Goal: Find specific page/section: Find specific page/section

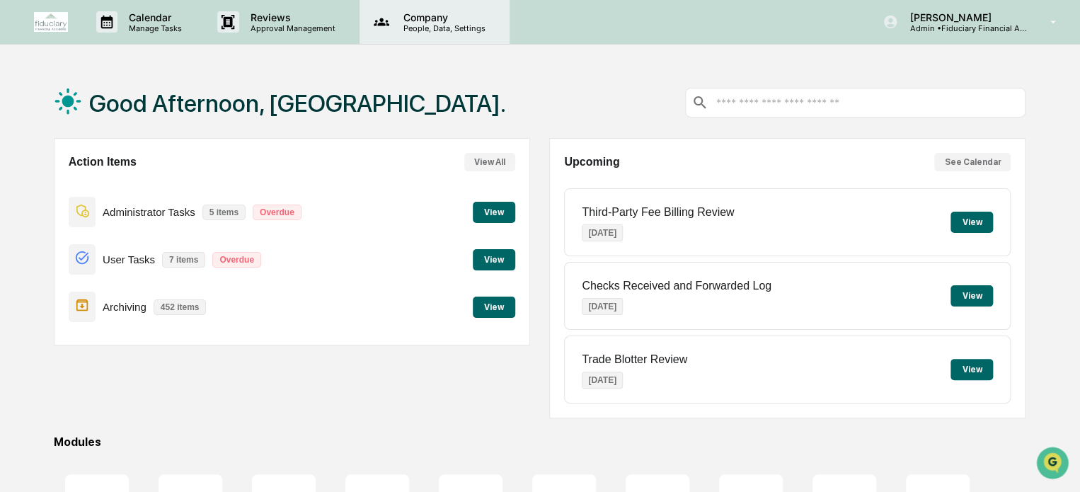
click at [408, 30] on p "People, Data, Settings" at bounding box center [442, 28] width 101 height 10
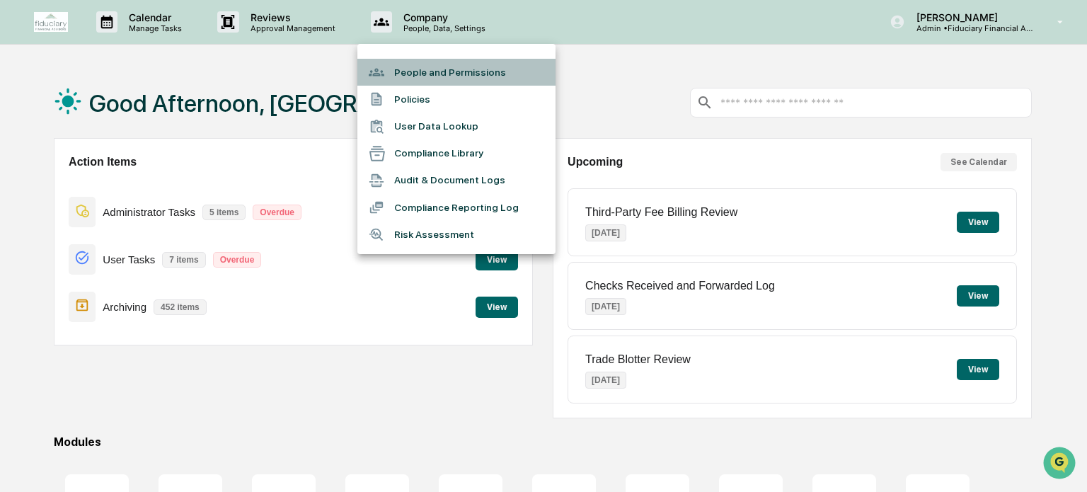
click at [420, 76] on li "People and Permissions" at bounding box center [456, 72] width 198 height 27
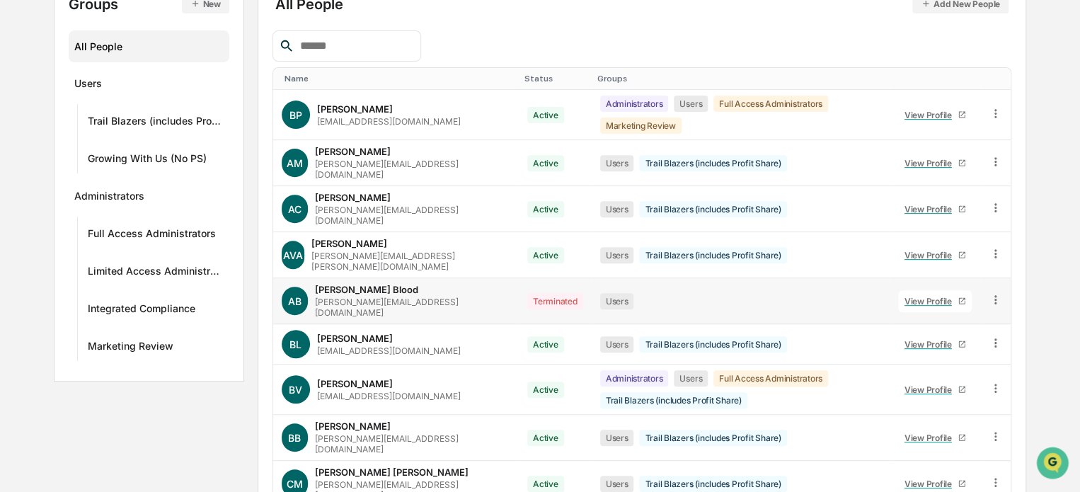
scroll to position [255, 0]
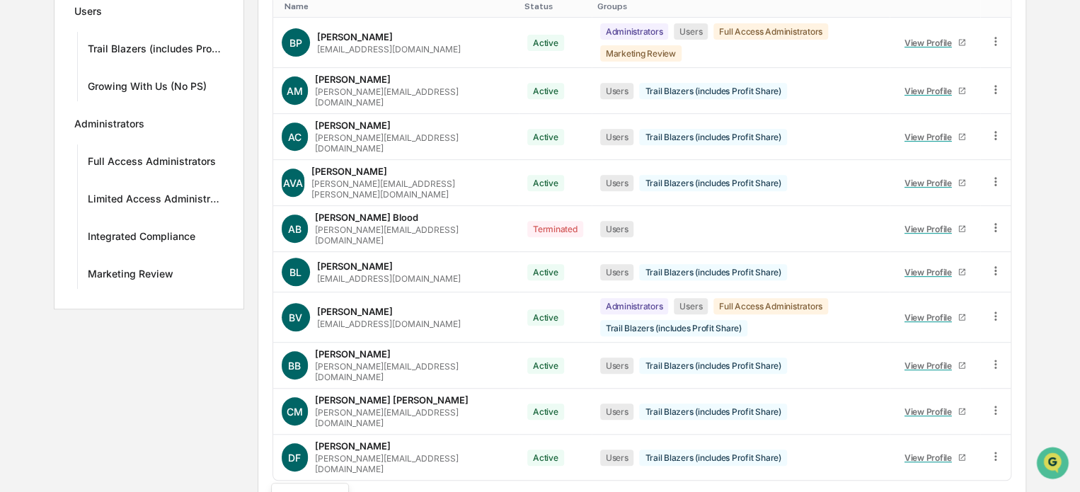
click at [331, 465] on body "Calendar Manage Tasks Reviews Approval Management Company People, Data, Setting…" at bounding box center [540, 144] width 1080 height 798
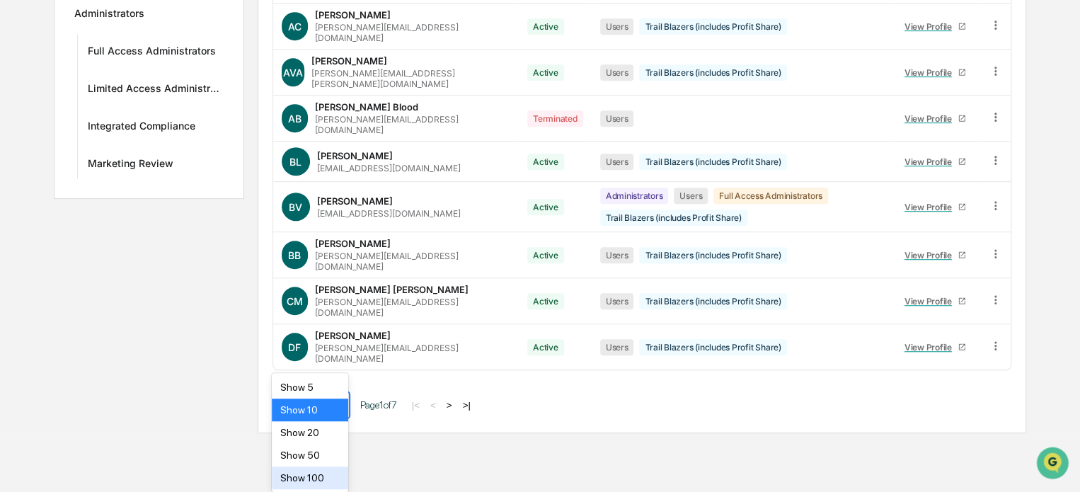
click at [330, 478] on div "Show 100" at bounding box center [310, 477] width 76 height 23
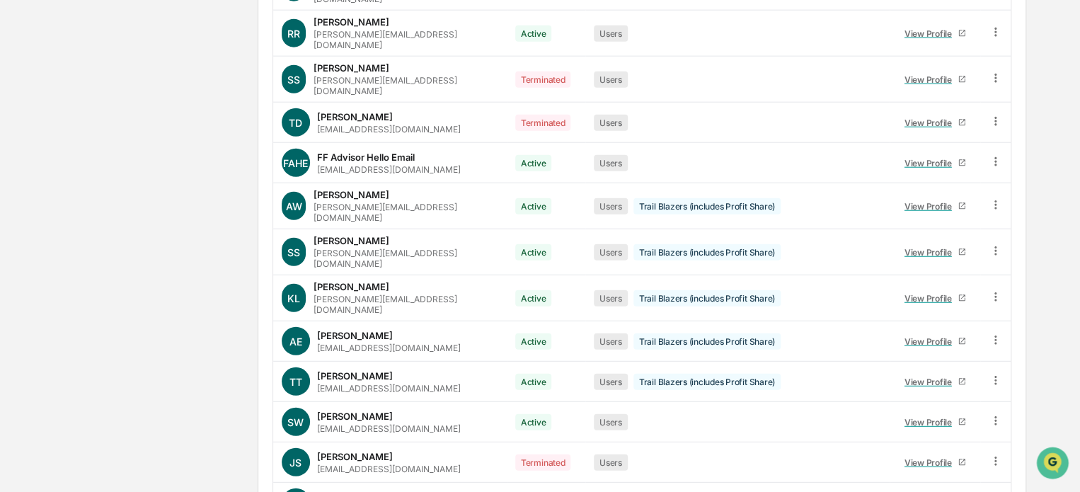
scroll to position [1720, 0]
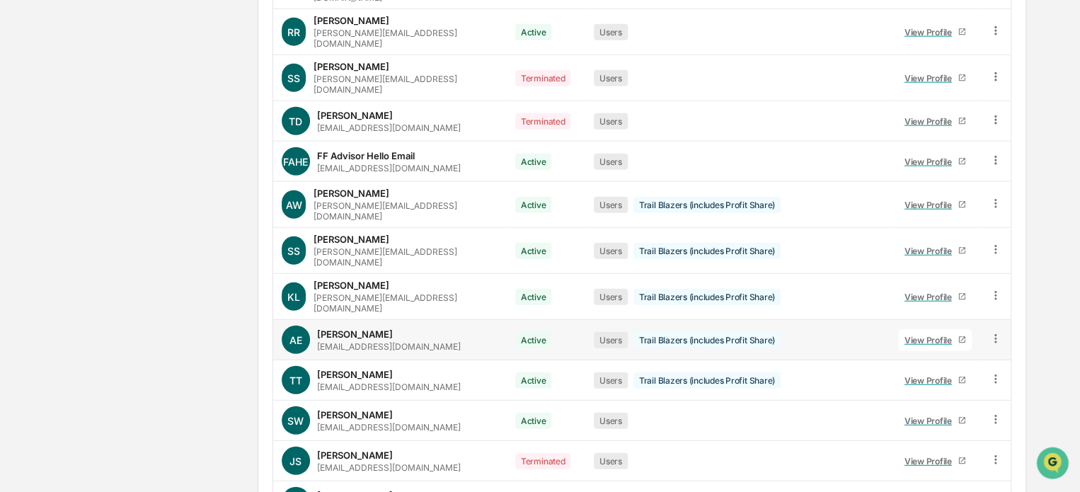
click at [953, 335] on div "View Profile" at bounding box center [931, 340] width 53 height 11
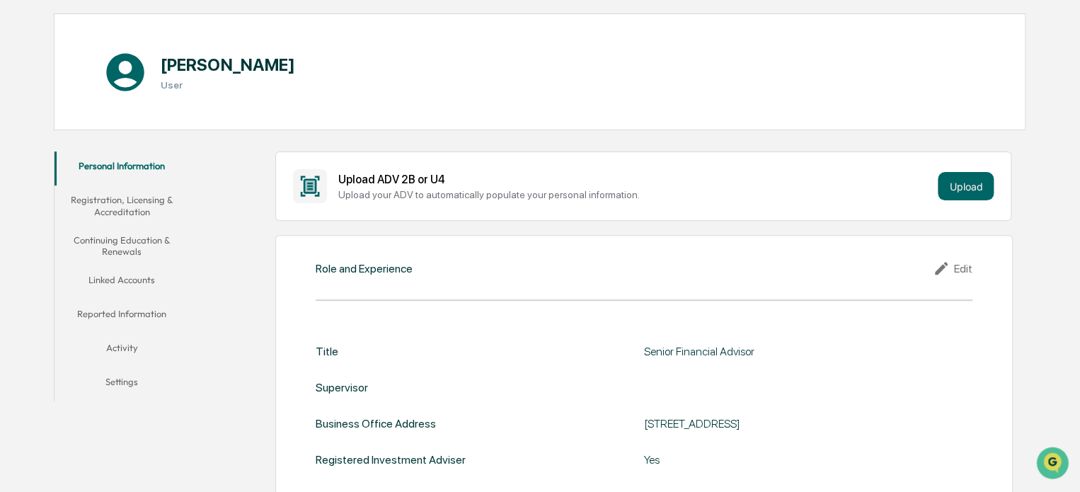
scroll to position [121, 0]
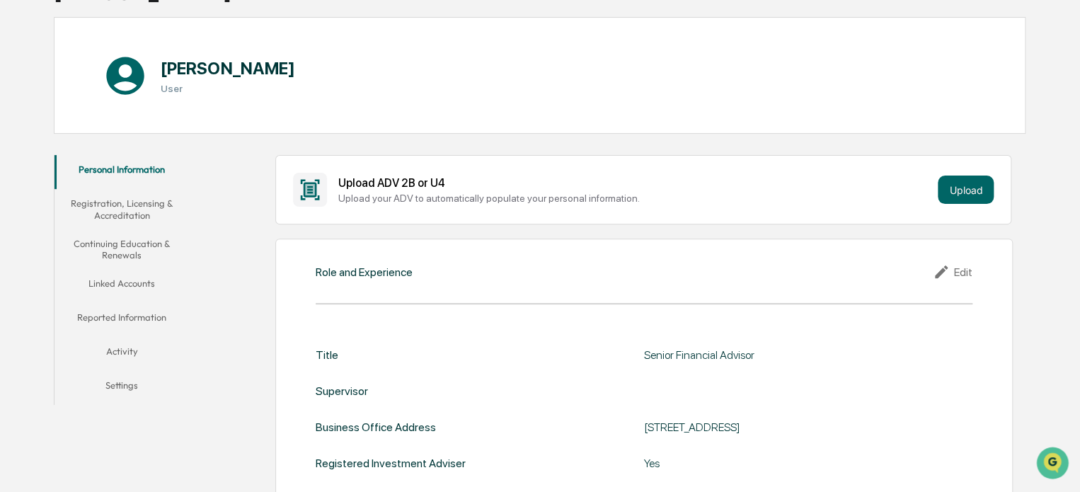
click at [137, 195] on button "Registration, Licensing & Accreditation" at bounding box center [122, 209] width 135 height 40
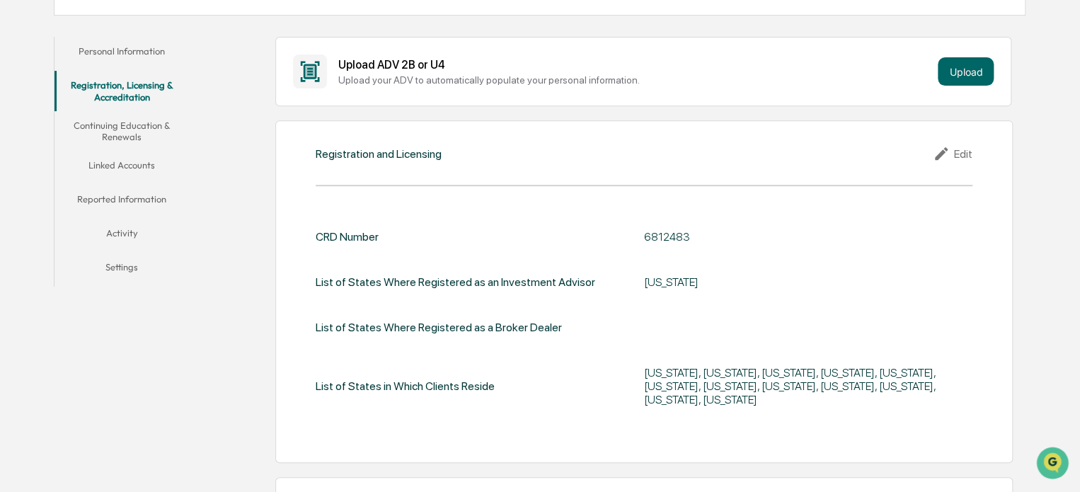
scroll to position [241, 0]
click at [132, 139] on button "Continuing Education & Renewals" at bounding box center [122, 130] width 135 height 40
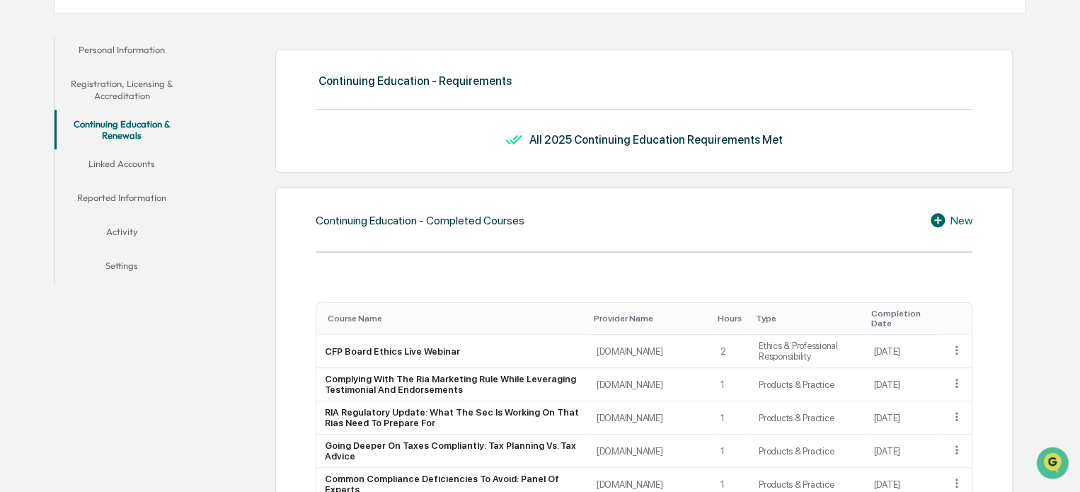
click at [127, 166] on button "Linked Accounts" at bounding box center [122, 166] width 135 height 34
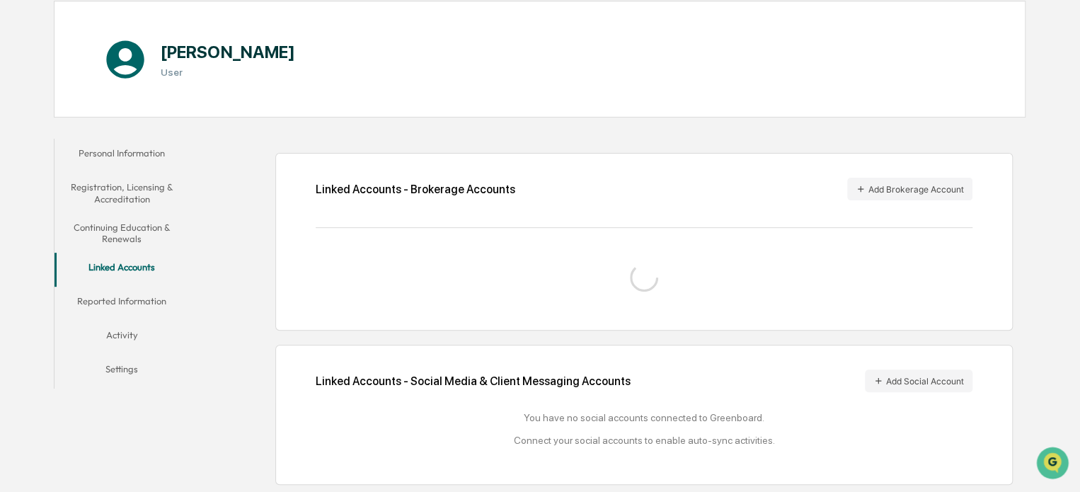
scroll to position [194, 0]
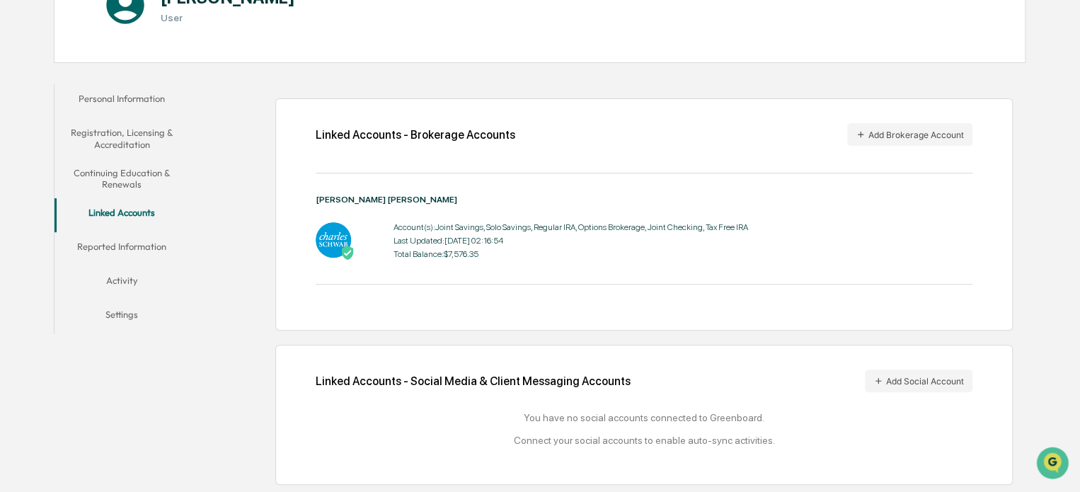
click at [125, 283] on button "Activity" at bounding box center [122, 283] width 135 height 34
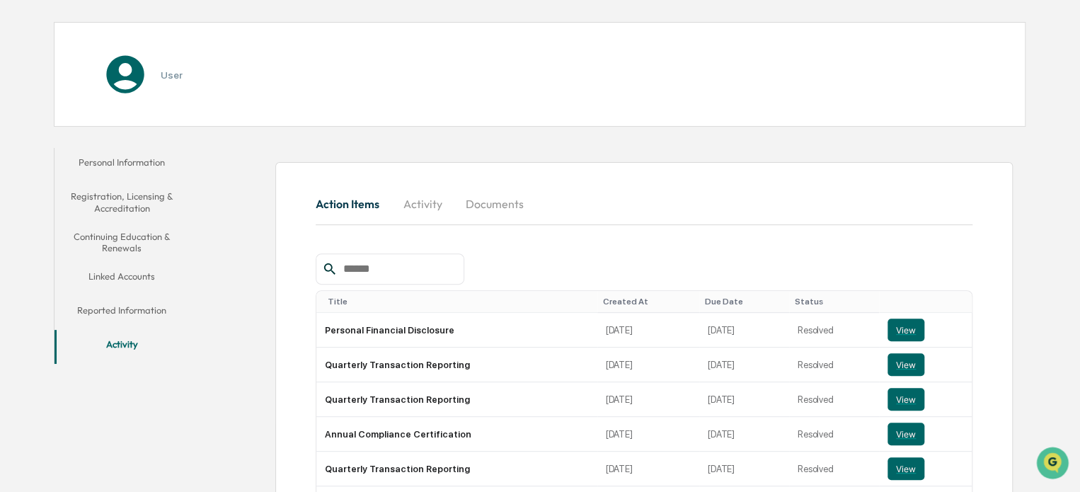
scroll to position [194, 0]
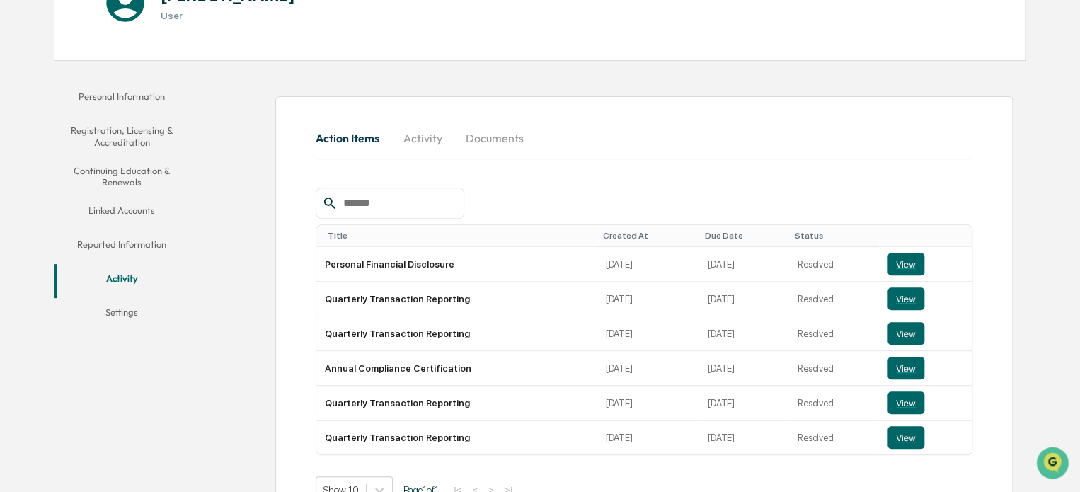
click at [504, 141] on button "Documents" at bounding box center [494, 138] width 81 height 34
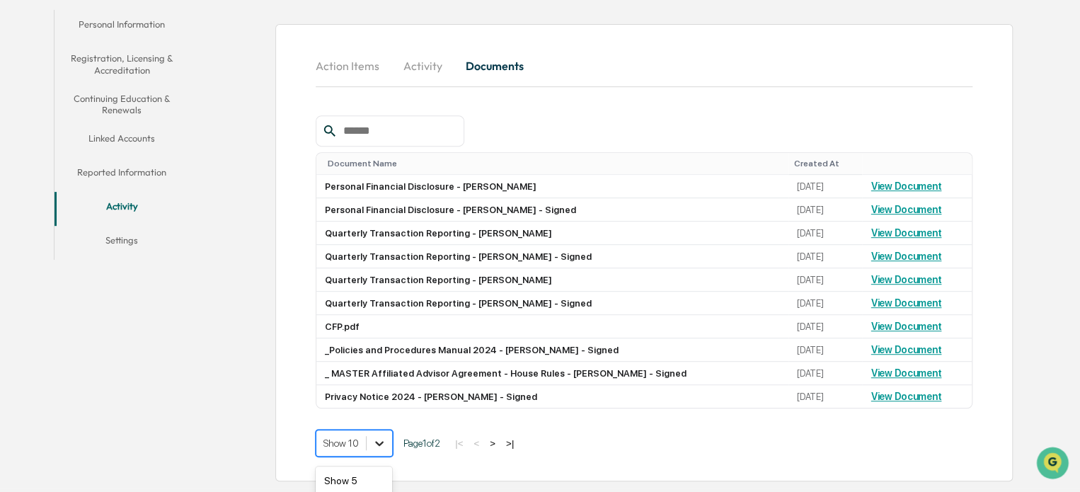
scroll to position [362, 0]
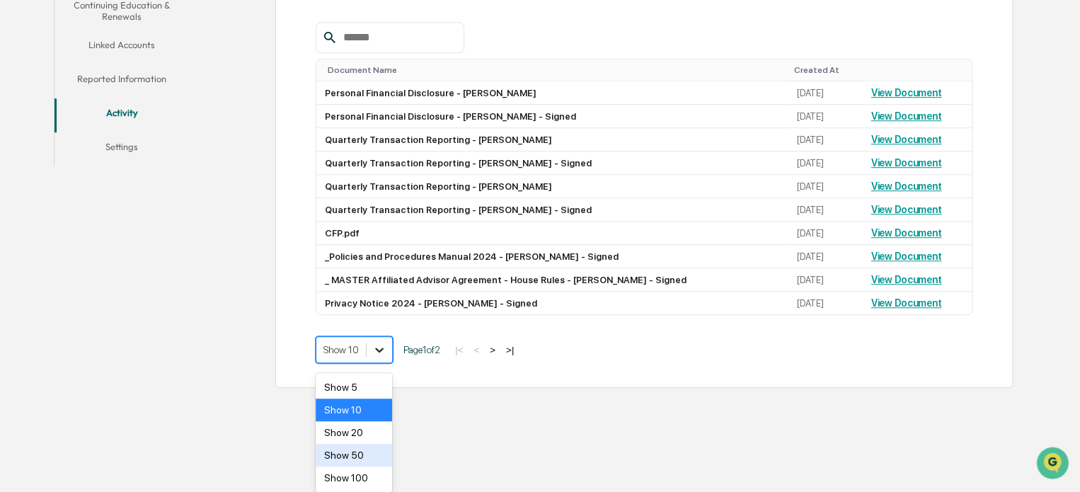
click at [377, 395] on body "Calendar Manage Tasks Reviews Approval Management Company People, Data, Setting…" at bounding box center [540, 17] width 1080 height 755
click at [365, 436] on div "Show 20" at bounding box center [354, 432] width 76 height 23
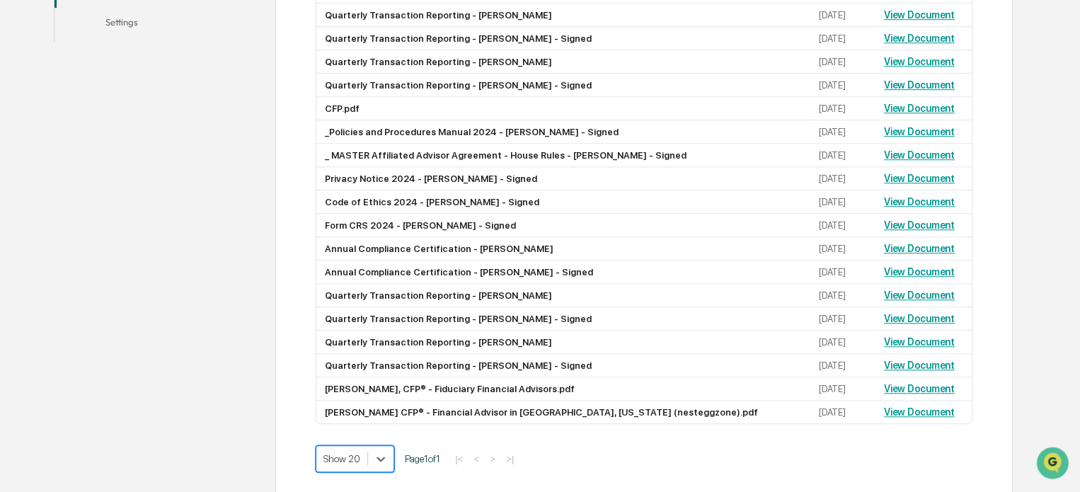
scroll to position [489, 0]
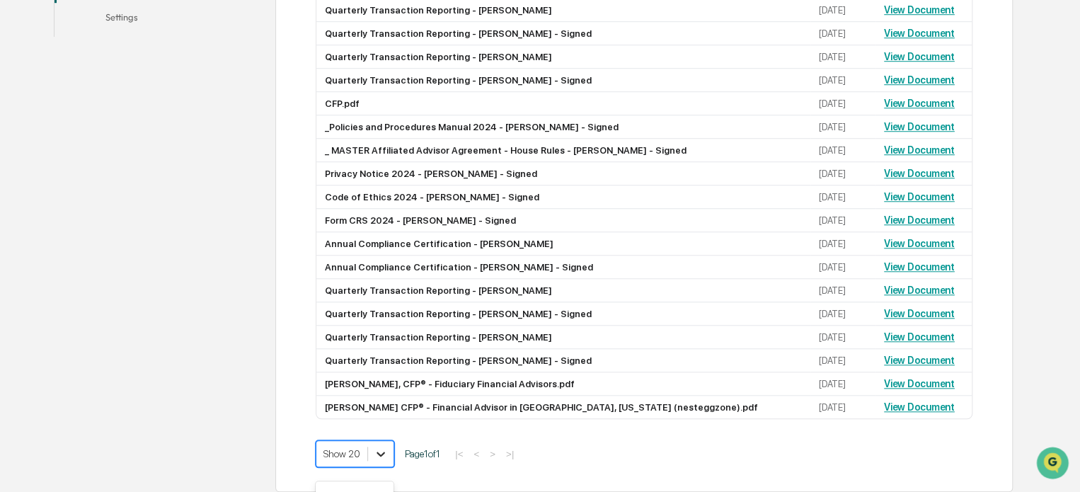
click at [379, 466] on body "Calendar Manage Tasks Reviews Approval Management Company People, Data, Setting…" at bounding box center [540, 5] width 1080 height 988
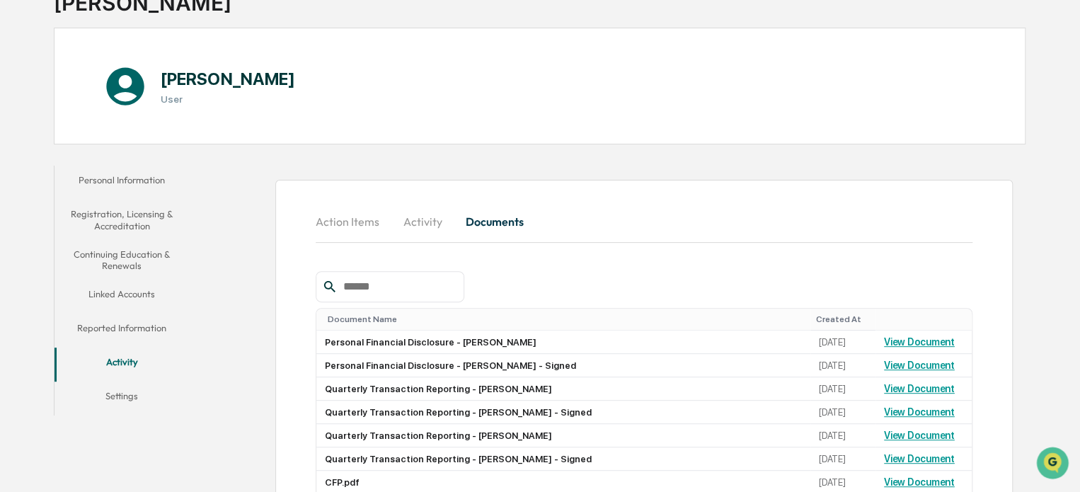
scroll to position [0, 0]
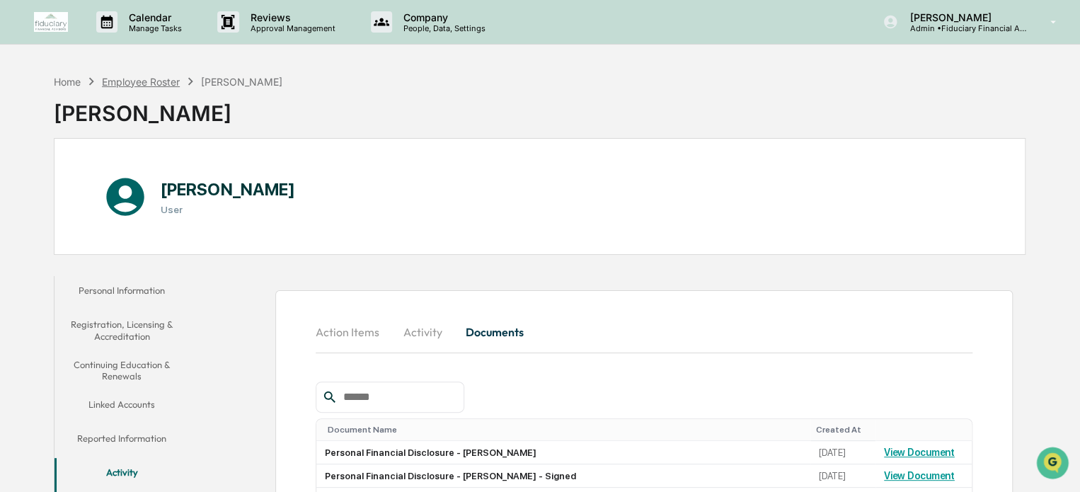
click at [160, 81] on div "Employee Roster" at bounding box center [141, 82] width 78 height 12
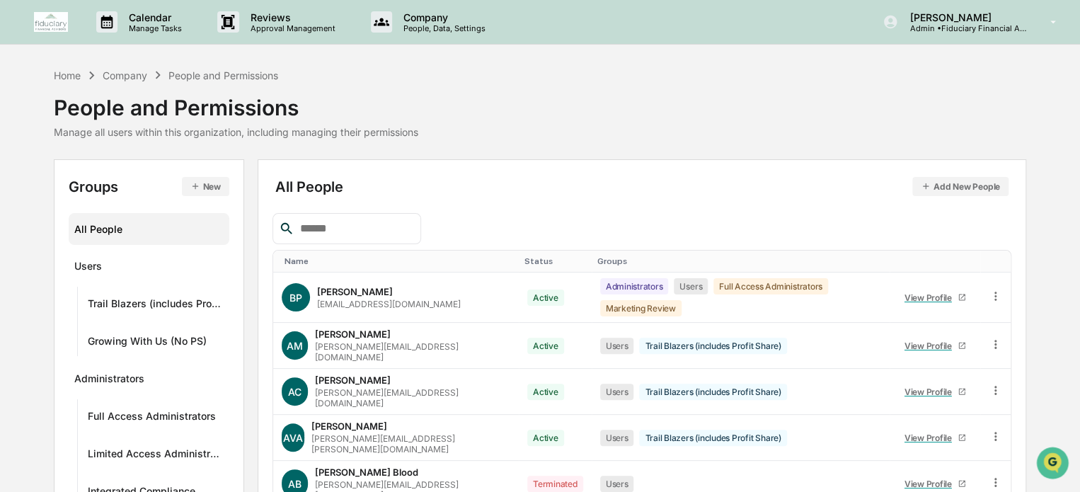
scroll to position [39, 0]
